Goal: Task Accomplishment & Management: Use online tool/utility

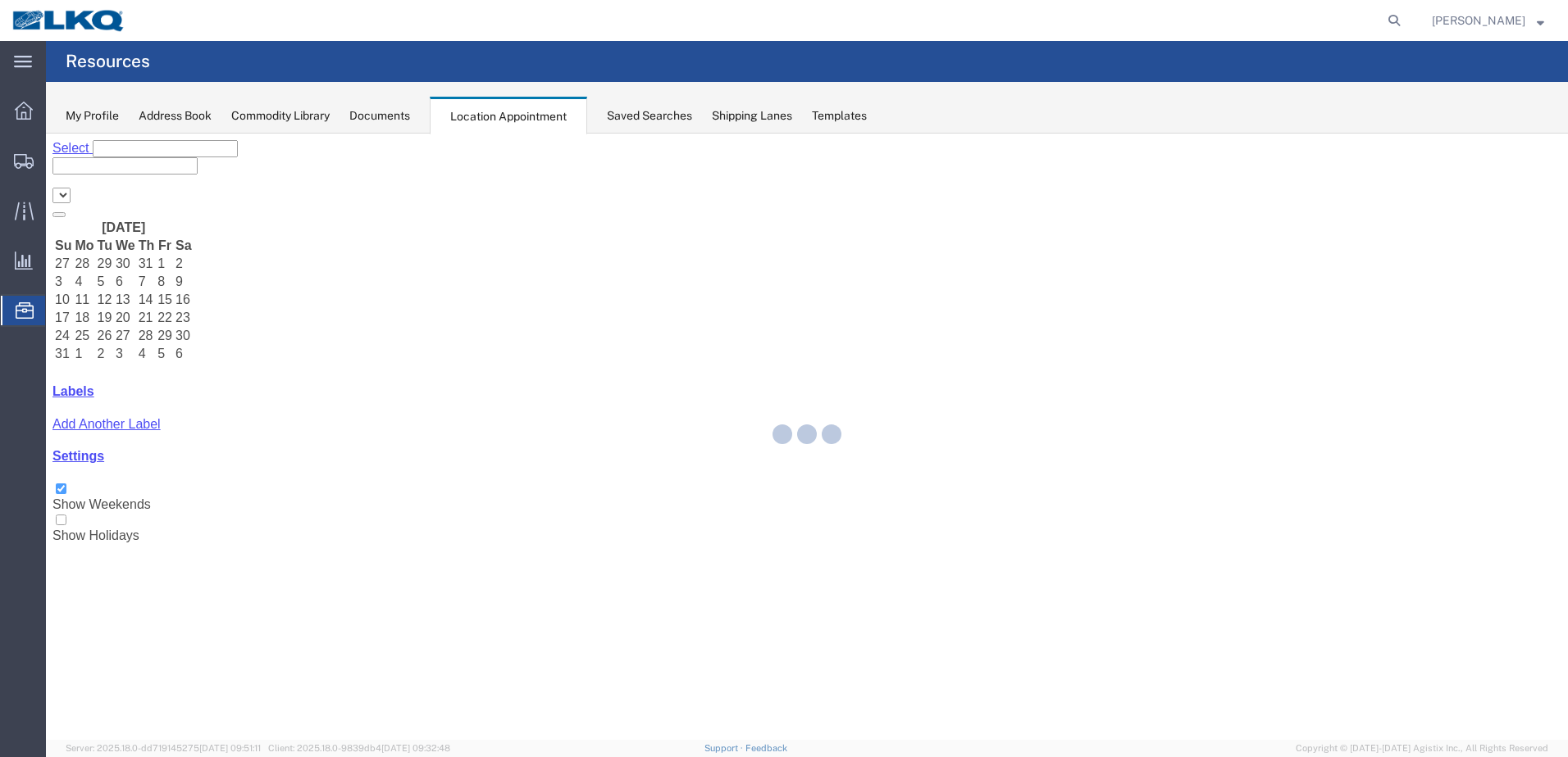
select select "28018"
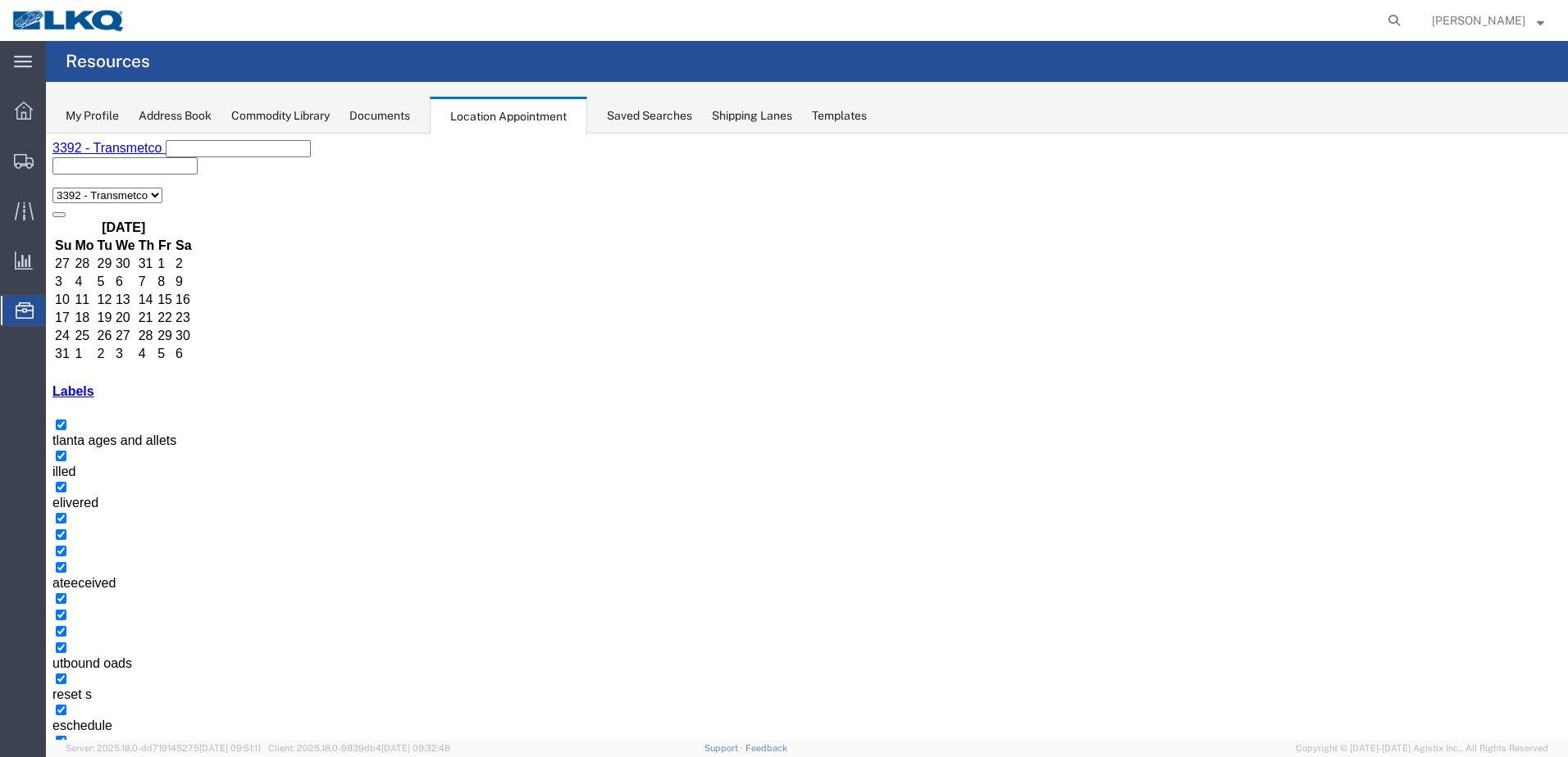
select select "1"
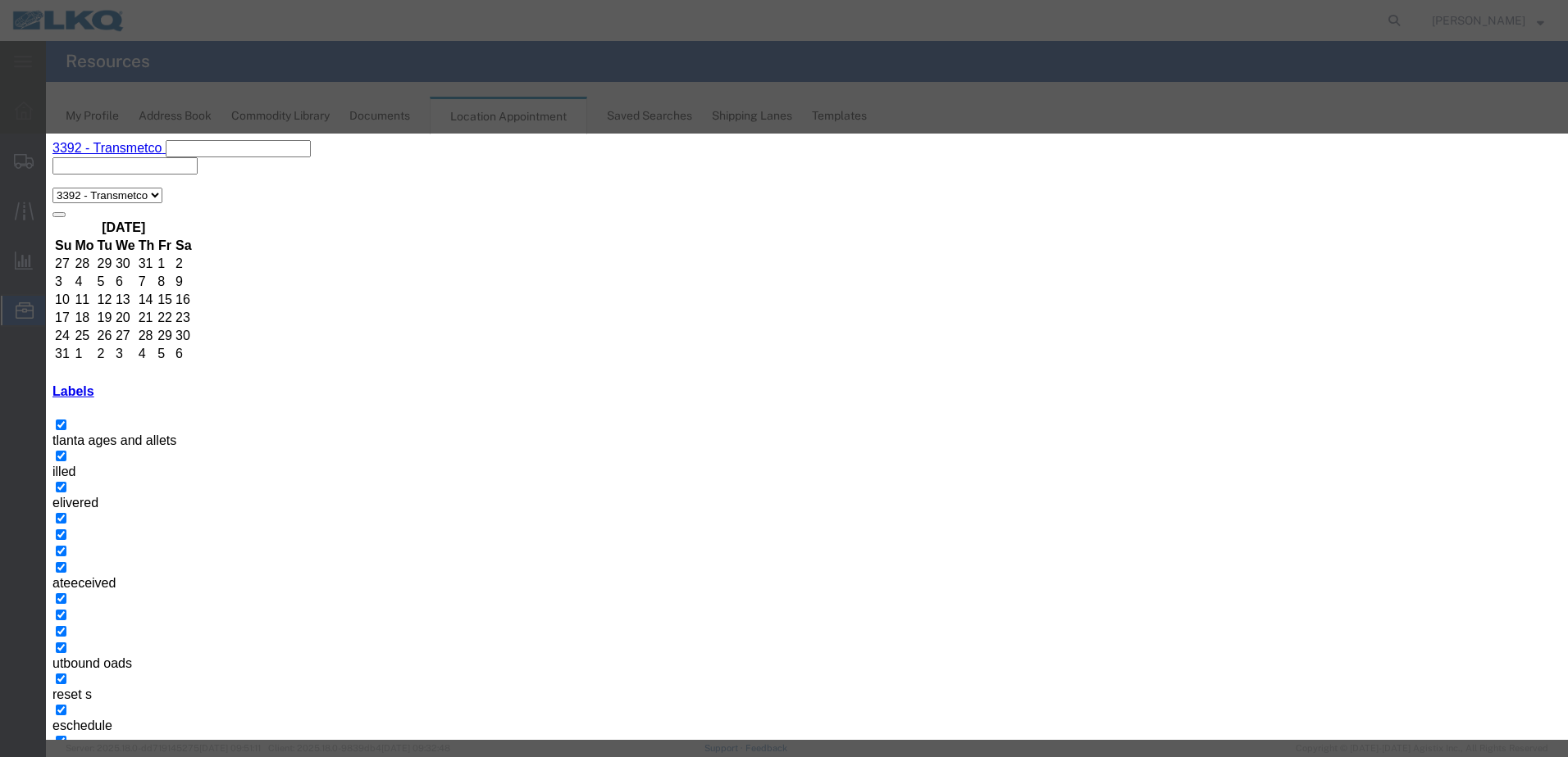
select select "40"
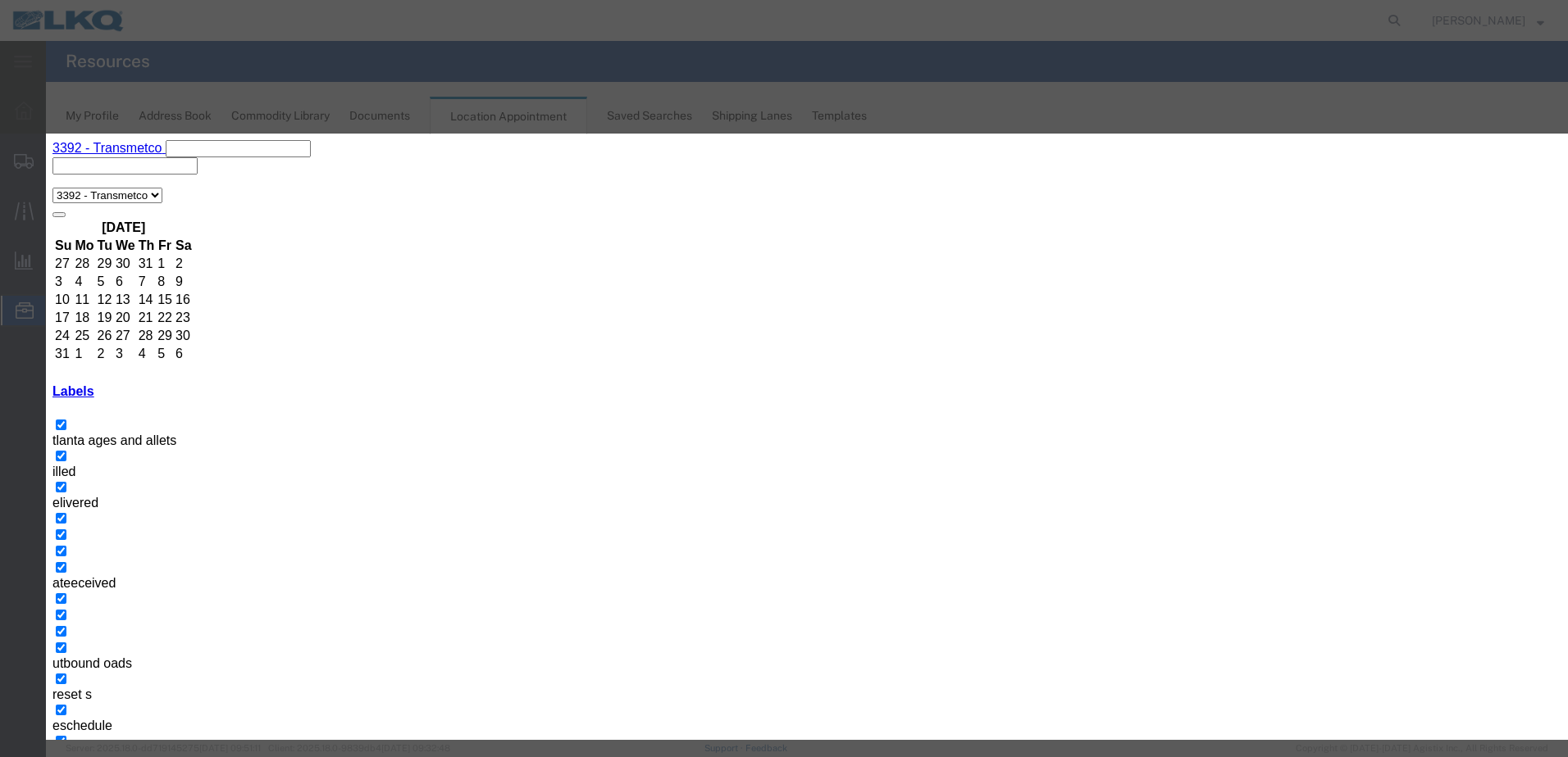
select select "40"
